Goal: Check status: Check status

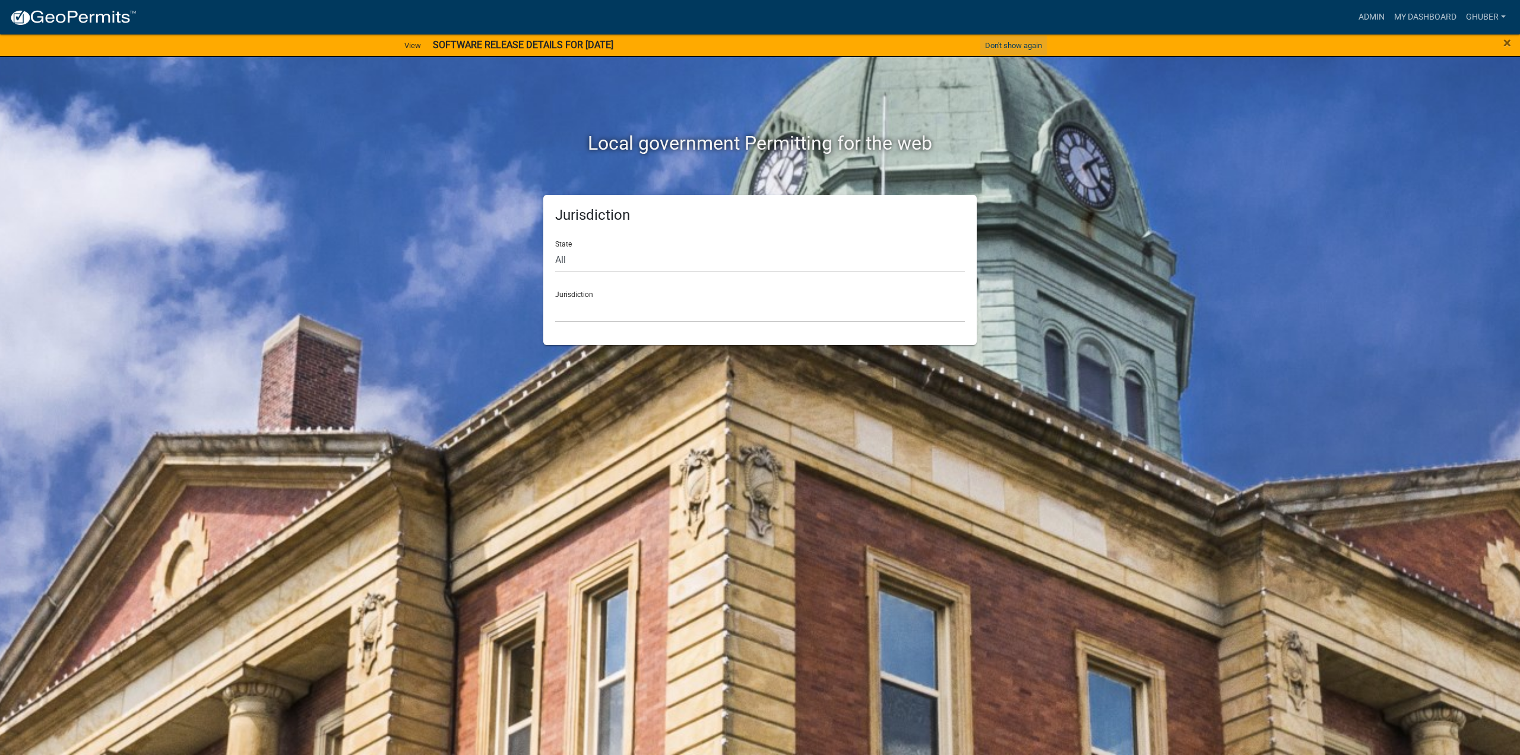
click at [1035, 49] on button "Don't show again" at bounding box center [1013, 46] width 66 height 20
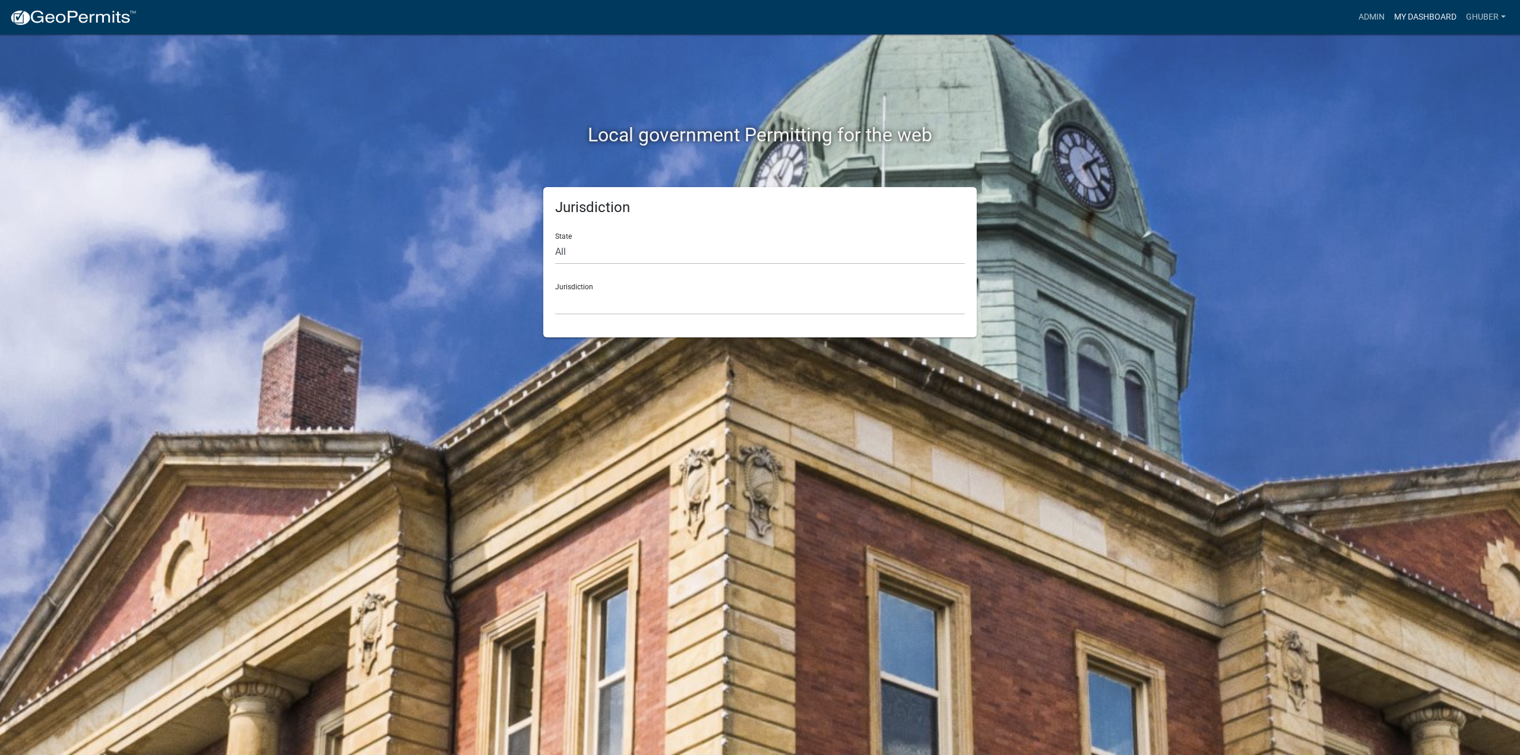
click at [1409, 18] on link "My Dashboard" at bounding box center [1425, 17] width 72 height 23
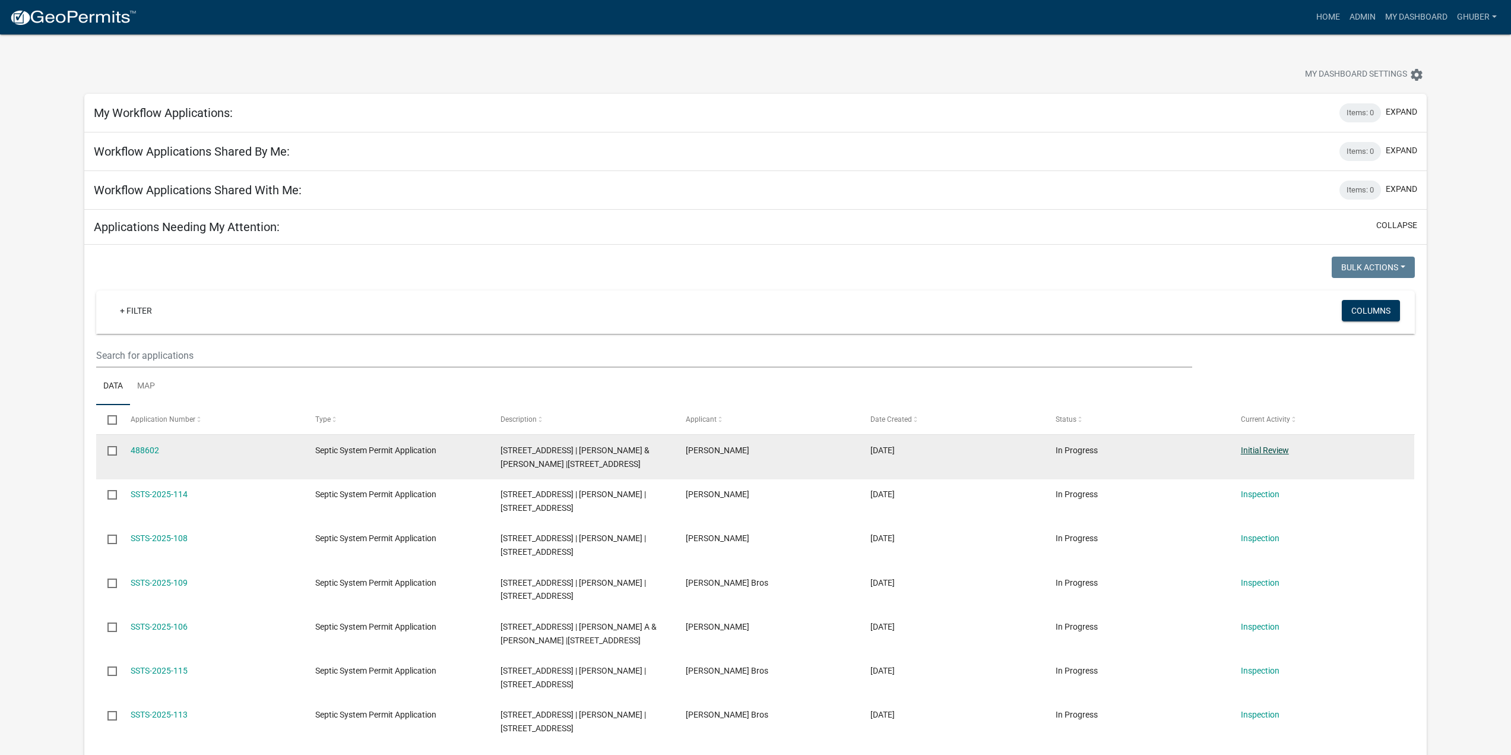
click at [1277, 450] on link "Initial Review" at bounding box center [1265, 449] width 48 height 9
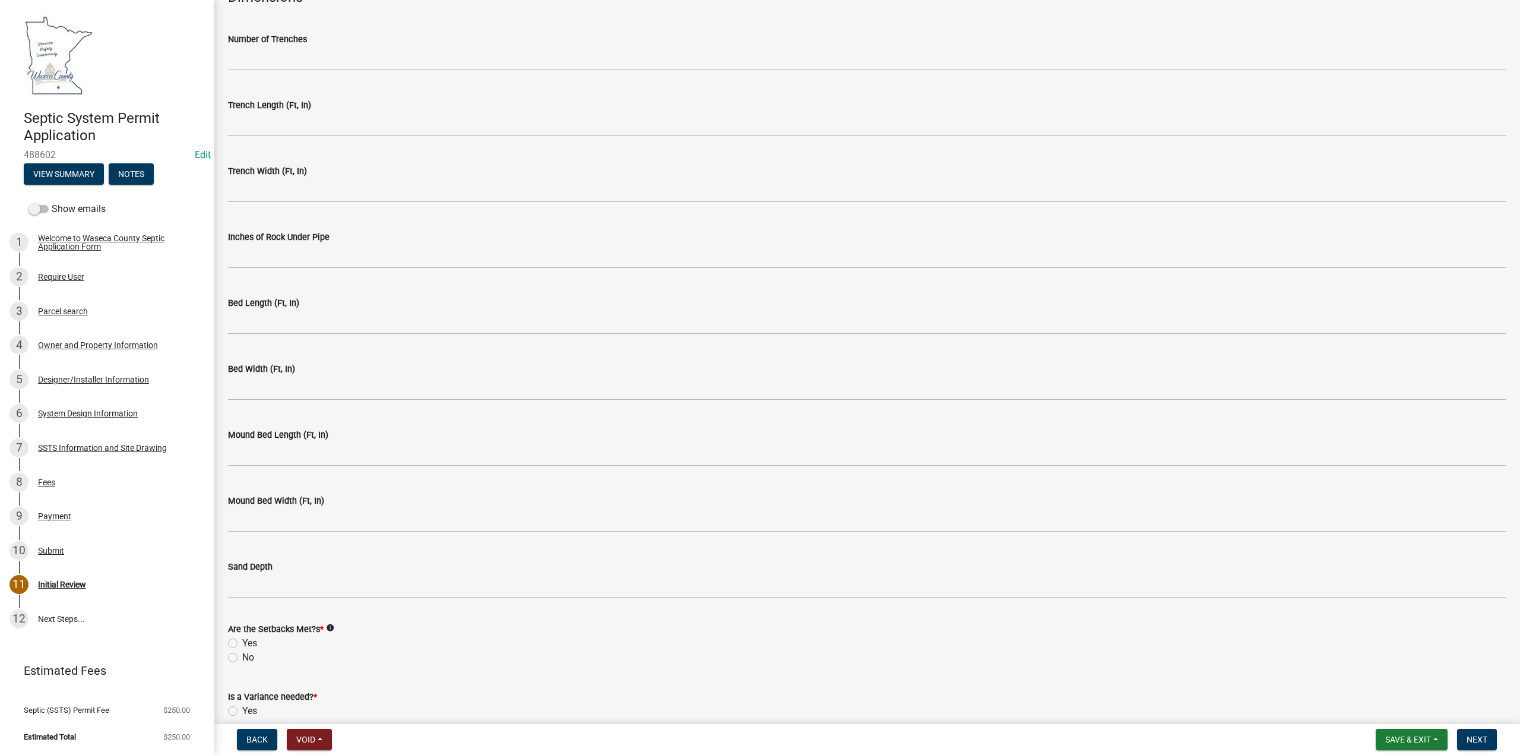
scroll to position [2197, 0]
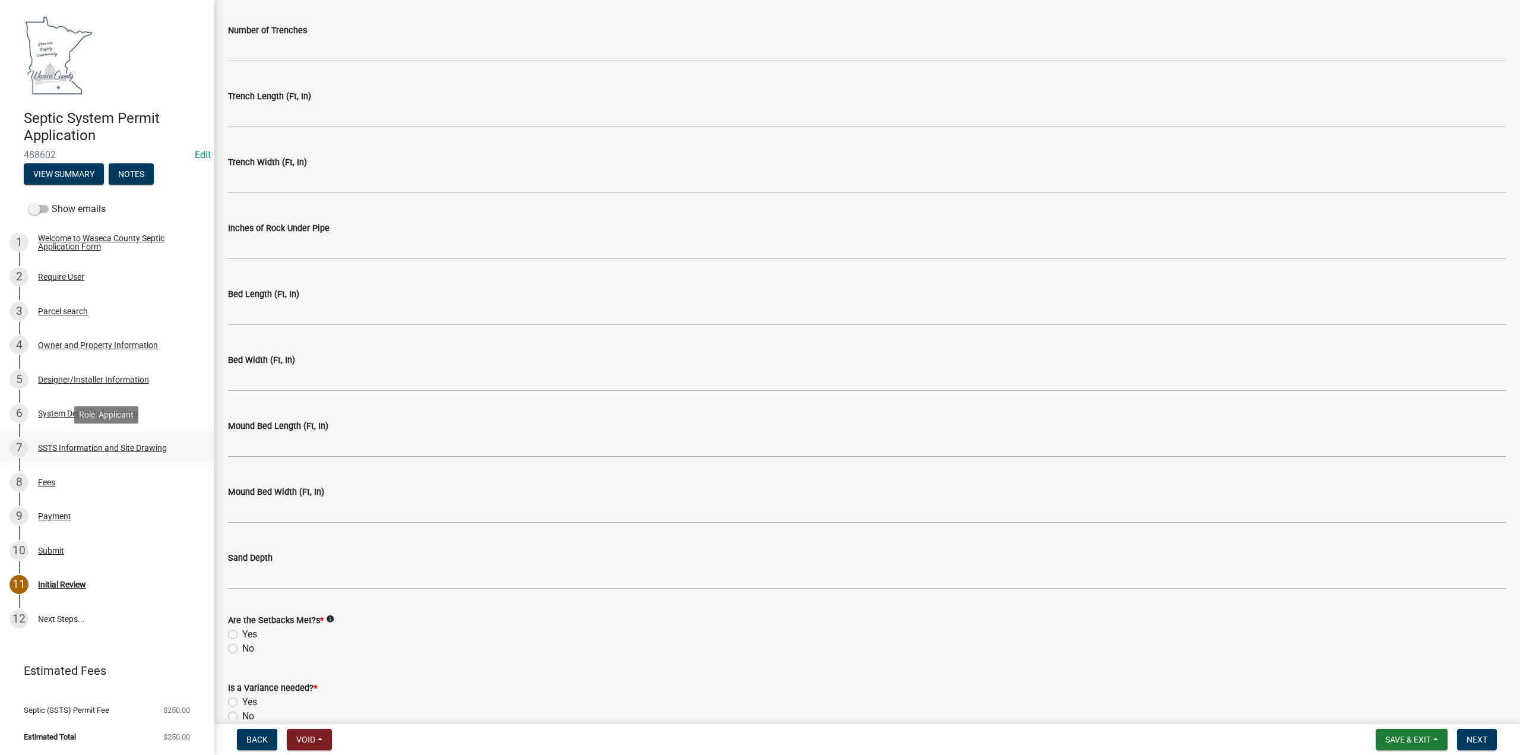
click at [67, 450] on div "SSTS Information and Site Drawing" at bounding box center [102, 447] width 129 height 8
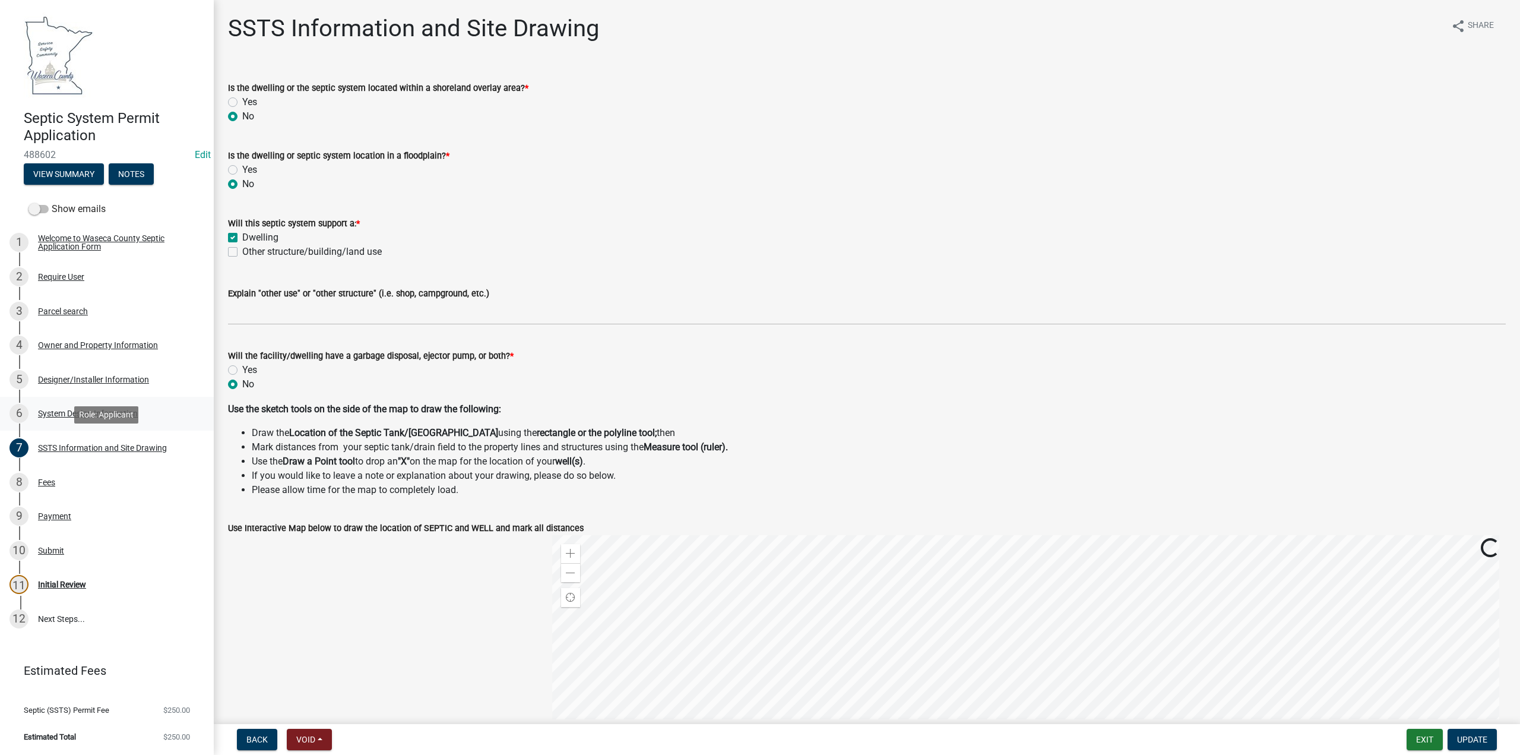
scroll to position [346, 0]
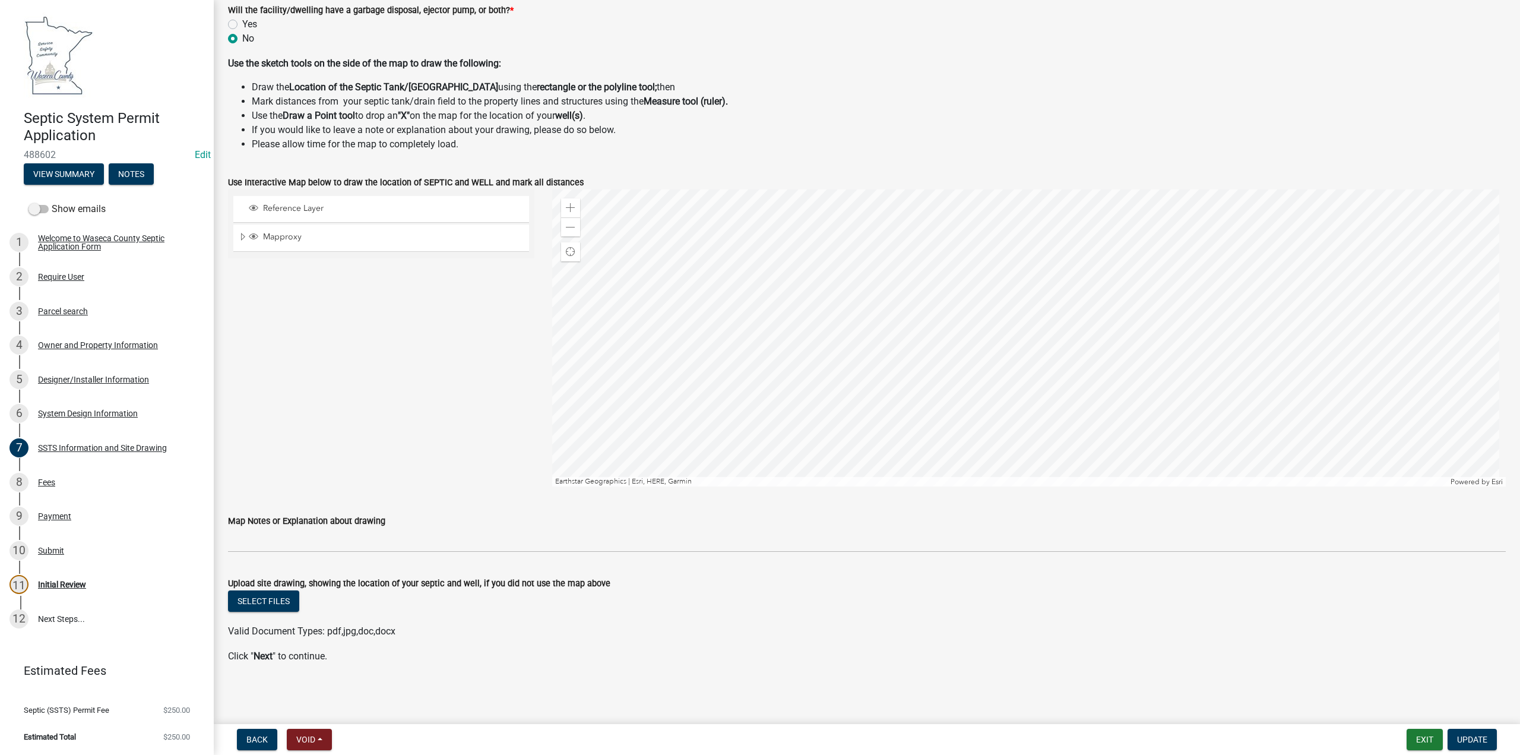
click at [86, 412] on div "System Design Information" at bounding box center [88, 413] width 100 height 8
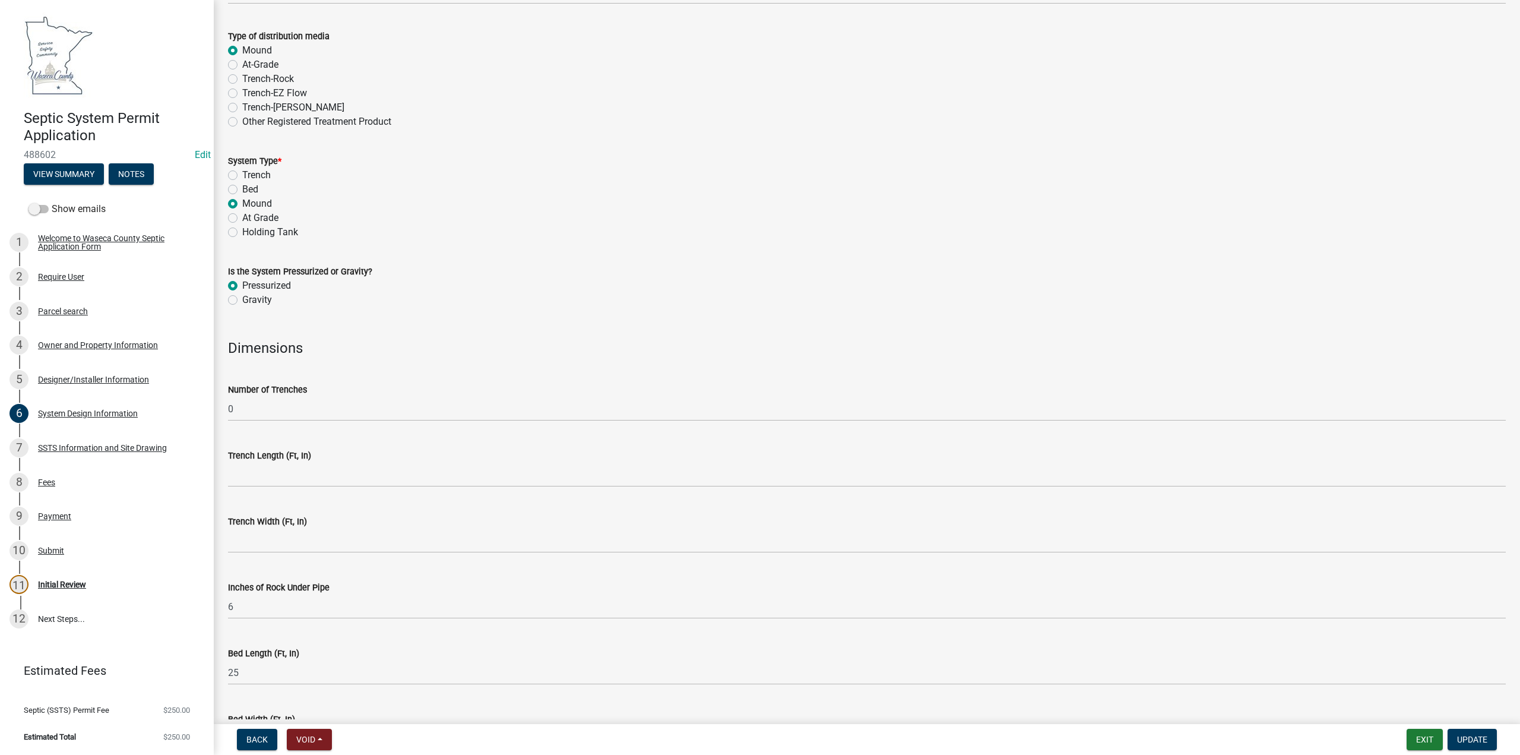
scroll to position [2192, 0]
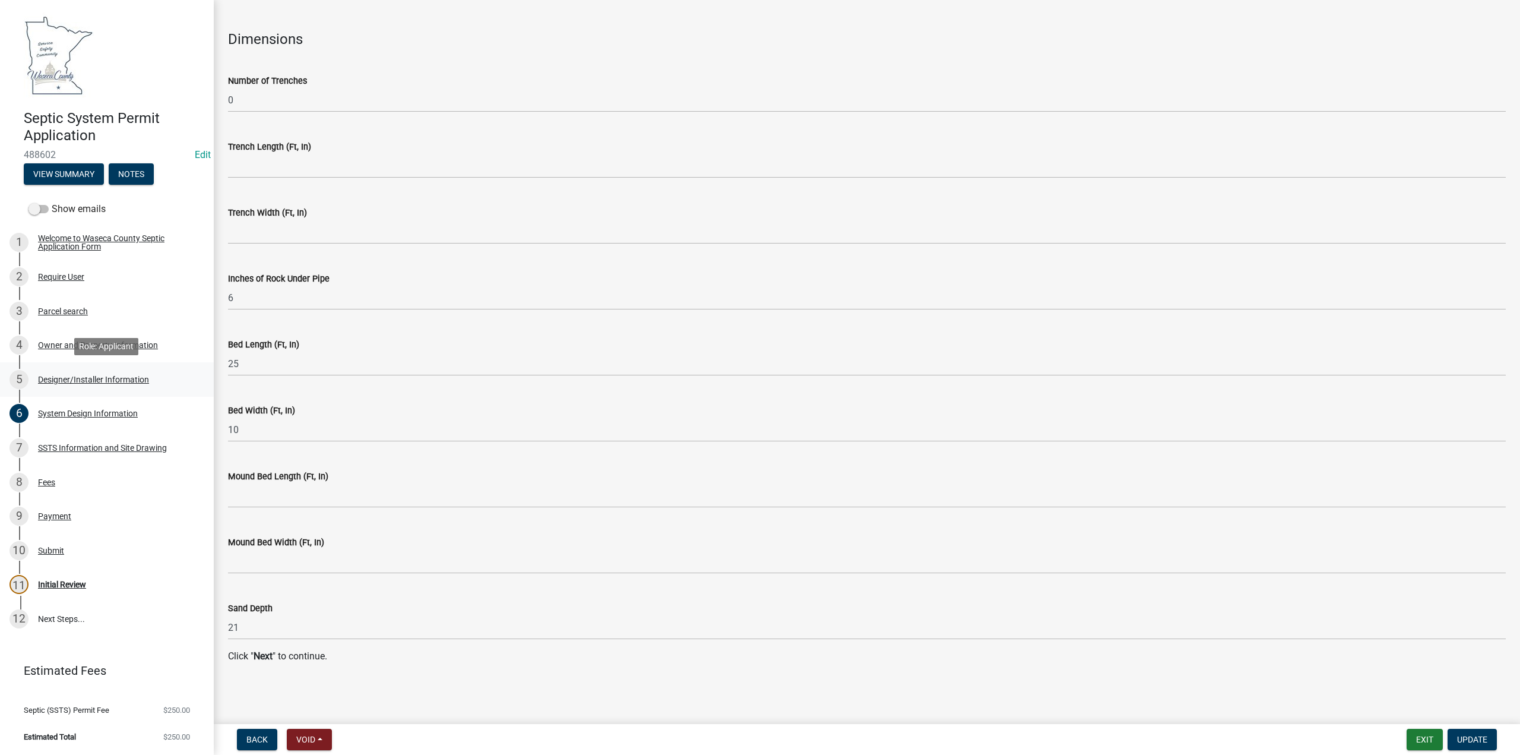
click at [100, 377] on div "Designer/Installer Information" at bounding box center [93, 379] width 111 height 8
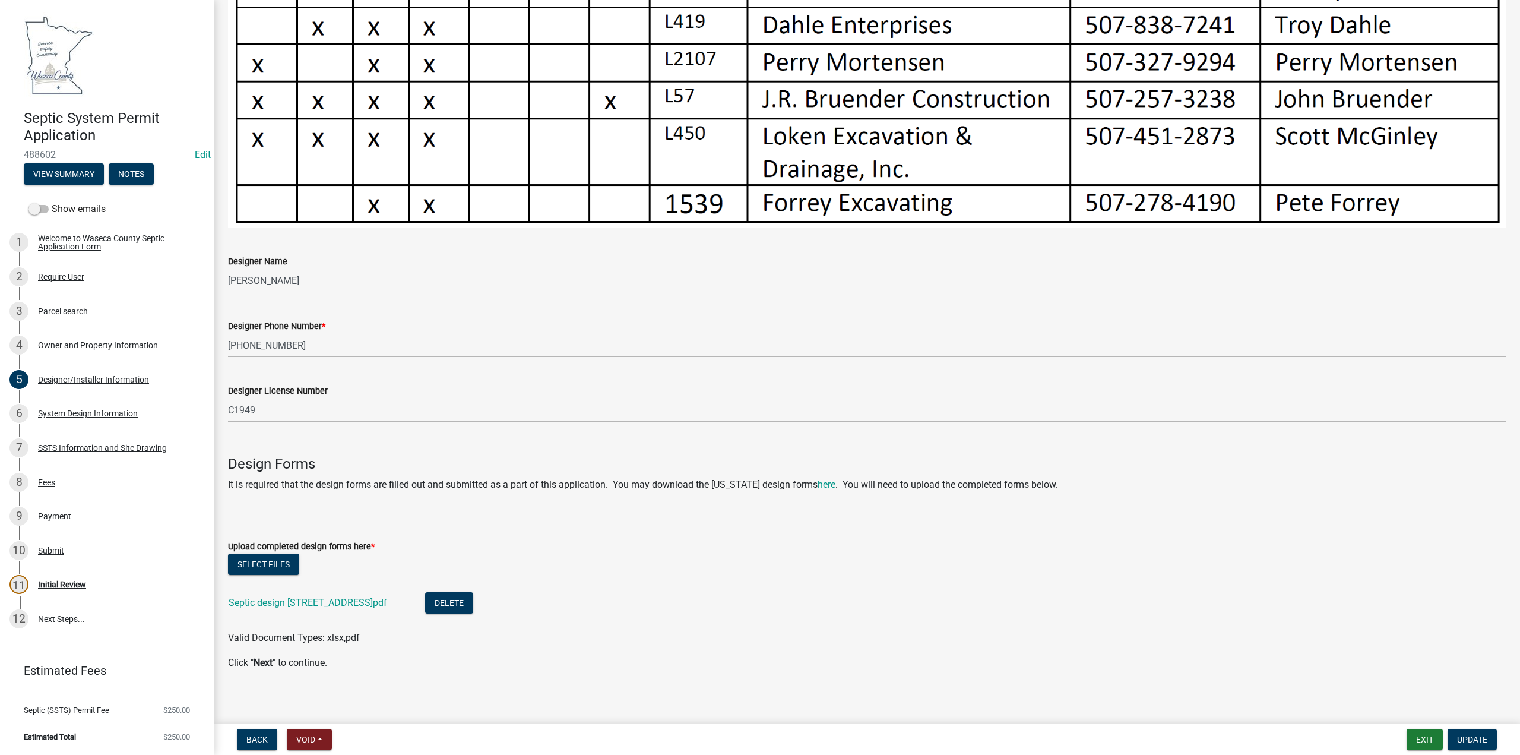
scroll to position [703, 0]
click at [267, 597] on link "Septic design [STREET_ADDRESS]pdf" at bounding box center [308, 601] width 159 height 11
